Goal: Information Seeking & Learning: Learn about a topic

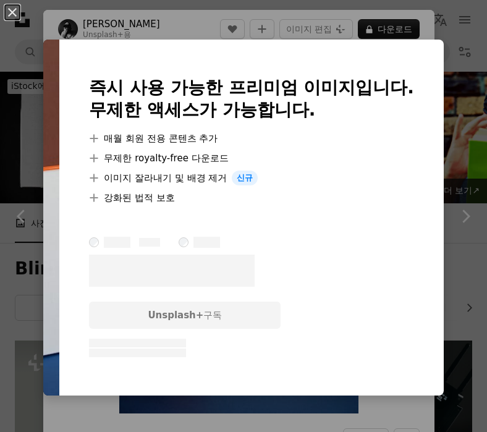
scroll to position [8724, 0]
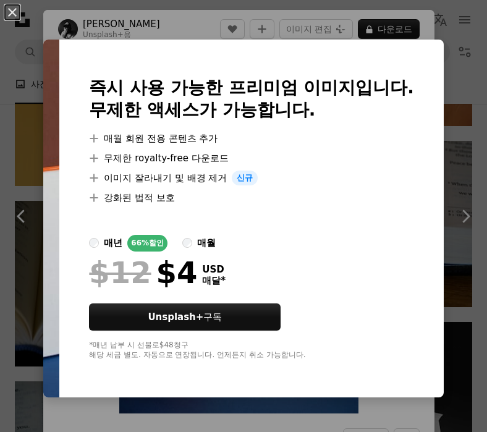
click at [459, 281] on div "An X shape 즉시 사용 가능한 프리미엄 이미지입니다. 무제한 액세스가 가능합니다. A plus sign 매월 회원 전용 콘텐츠 추가 A…" at bounding box center [243, 216] width 487 height 432
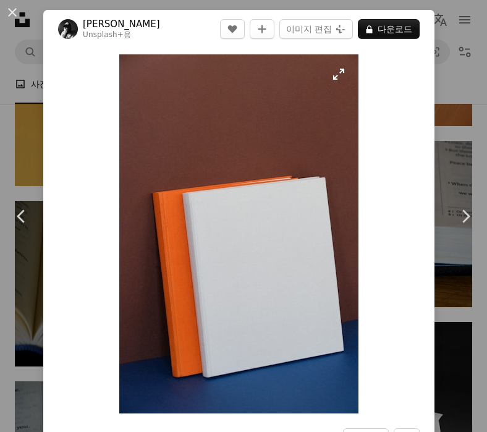
click at [331, 77] on img "이 이미지 확대" at bounding box center [238, 233] width 239 height 359
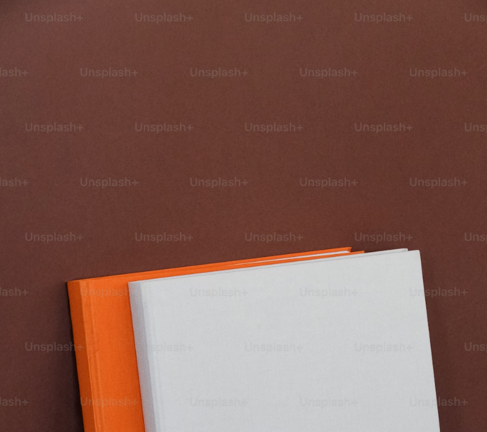
scroll to position [136, 0]
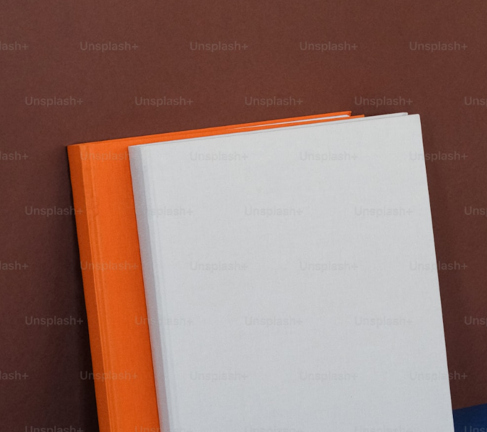
click at [452, 20] on img "이 이미지 축소" at bounding box center [243, 229] width 489 height 733
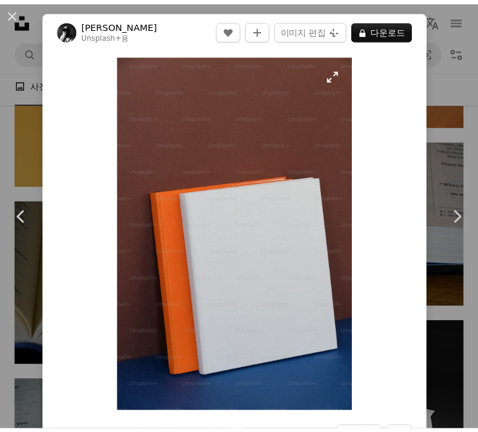
scroll to position [62, 0]
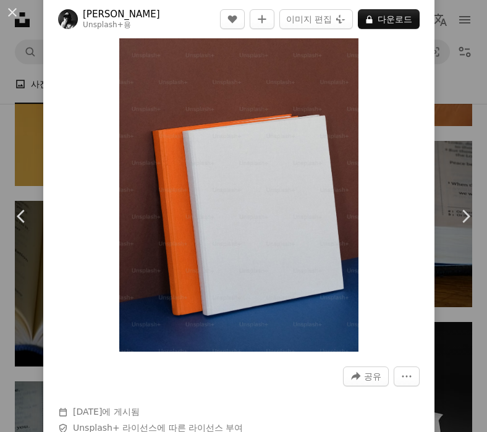
click at [439, 133] on div "An X shape Chevron left Chevron right Hrant Khachatryan Unsplash+ 용 A heart A p…" at bounding box center [243, 216] width 487 height 432
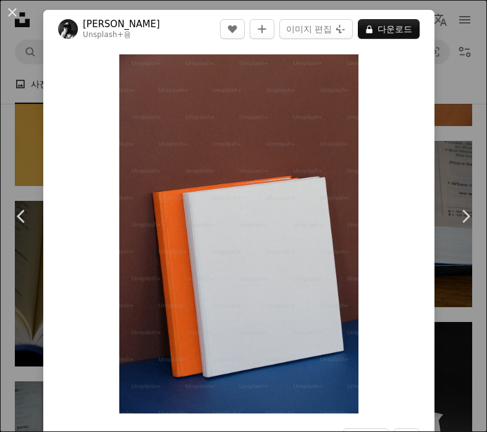
click at [453, 105] on div "An X shape Chevron left Chevron right Hrant Khachatryan Unsplash+ 용 A heart A p…" at bounding box center [243, 216] width 487 height 432
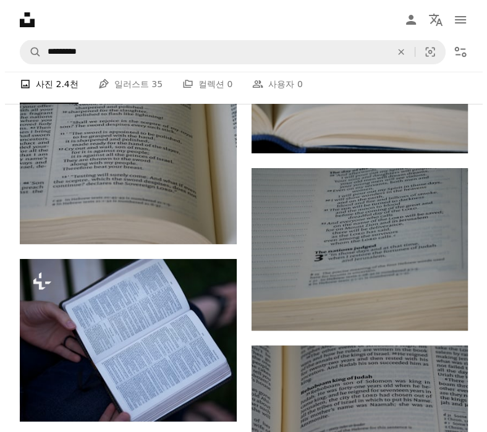
scroll to position [12127, 0]
